Goal: Information Seeking & Learning: Learn about a topic

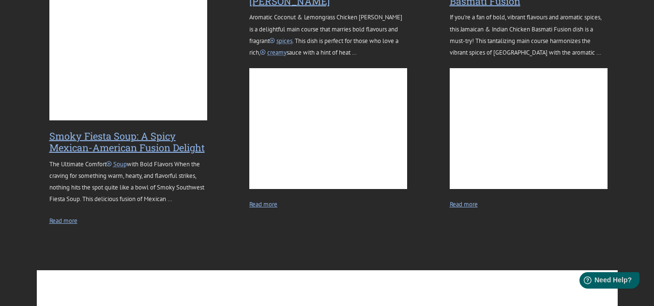
scroll to position [532, 0]
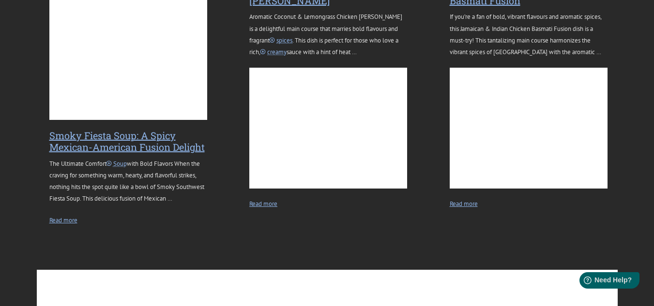
click at [142, 189] on p "The Ultimate Comfort Soup with Bold Flavors When the craving for something warm…" at bounding box center [128, 181] width 158 height 47
click at [60, 226] on link "Read more" at bounding box center [63, 221] width 28 height 12
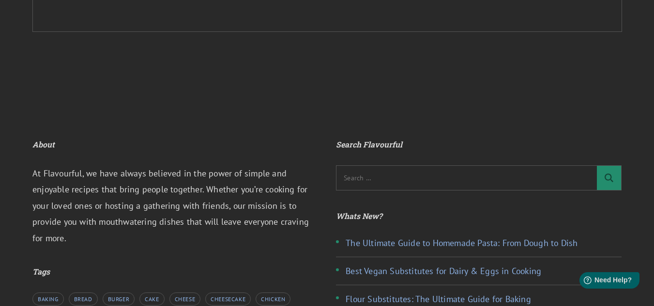
scroll to position [3253, 0]
